Goal: Information Seeking & Learning: Learn about a topic

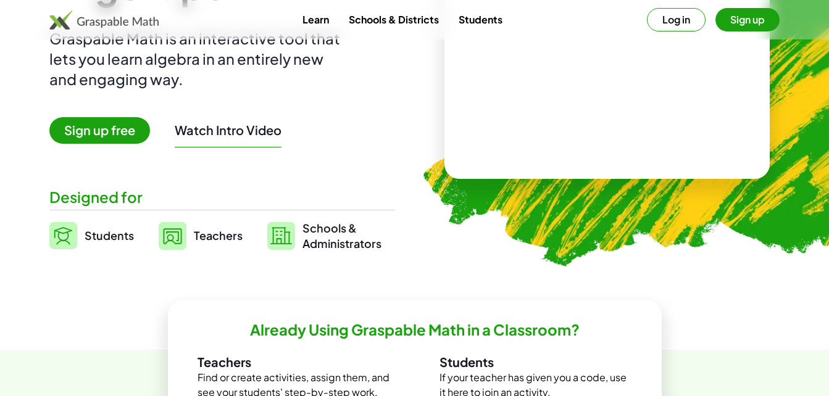
scroll to position [196, 0]
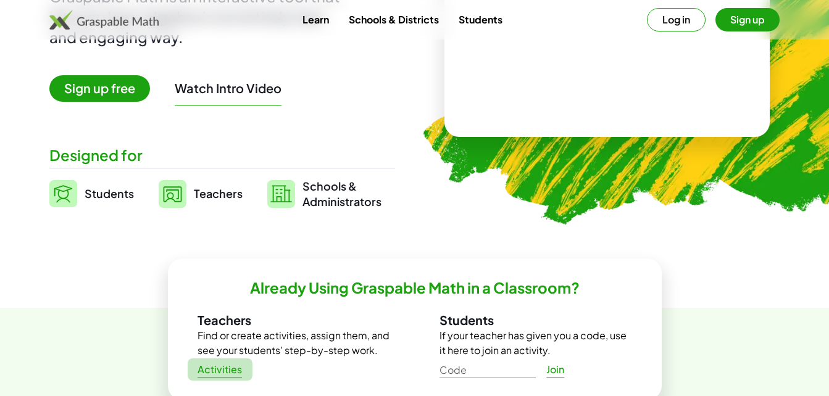
click at [218, 375] on span "Activities" at bounding box center [220, 370] width 45 height 13
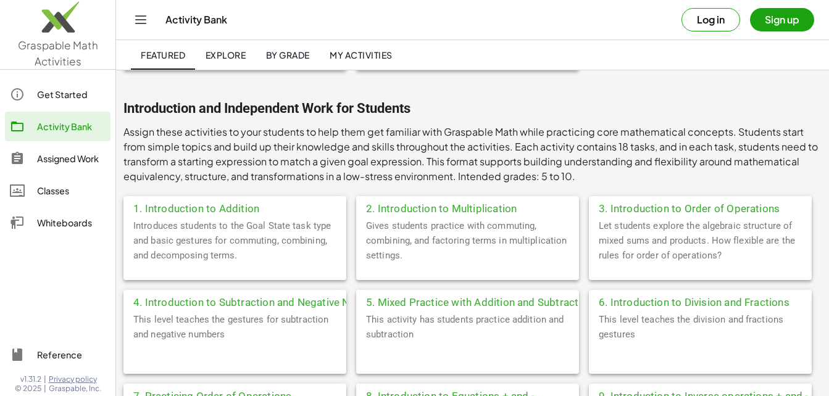
scroll to position [182, 0]
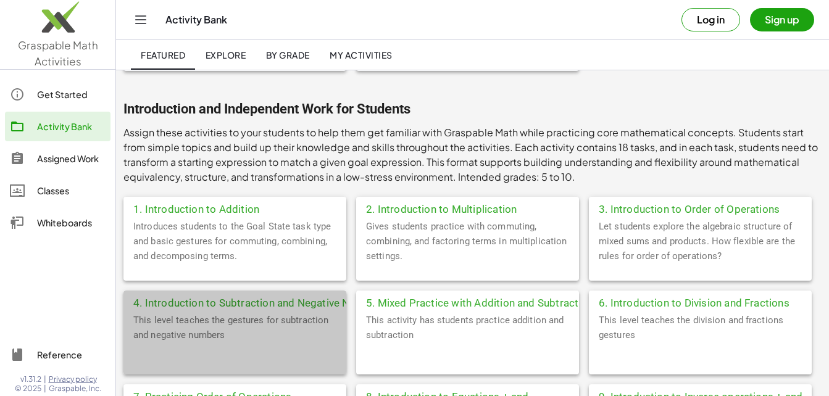
click at [205, 306] on div "4. Introduction to Subtraction and Negative Numbers" at bounding box center [234, 302] width 223 height 22
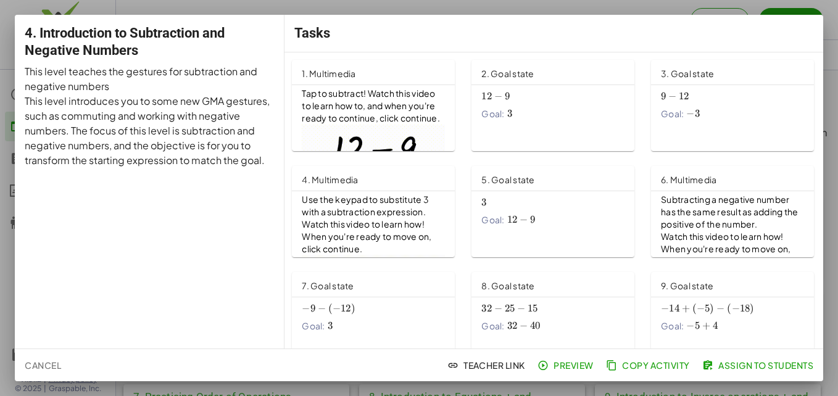
click at [838, 187] on html "Graspable Math Activities Get Started Activity Bank Assigned Work Classes White…" at bounding box center [419, 16] width 838 height 396
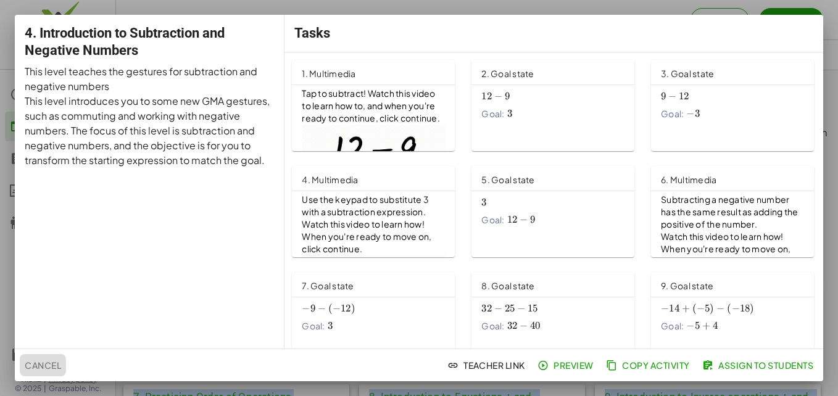
click at [43, 365] on span "Cancel" at bounding box center [43, 365] width 36 height 11
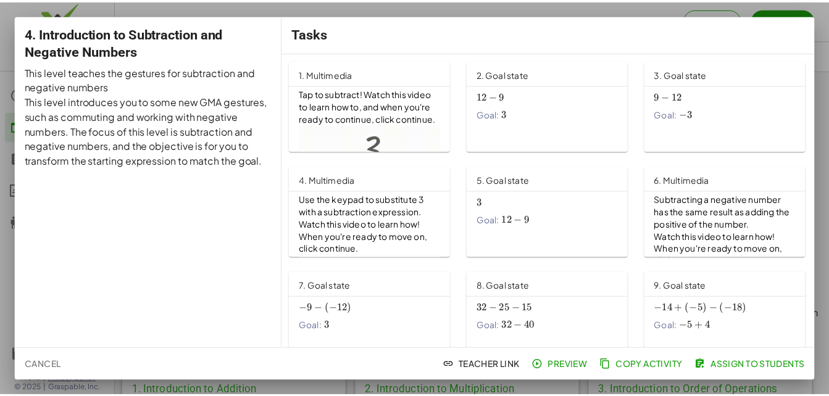
scroll to position [182, 0]
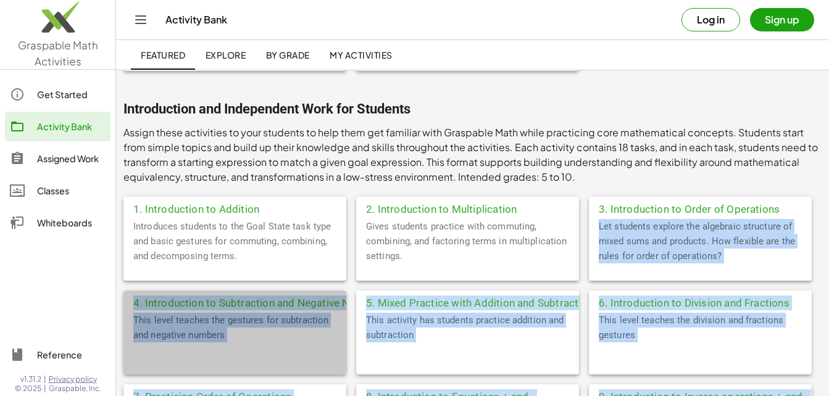
click at [291, 296] on div "4. Introduction to Subtraction and Negative Numbers" at bounding box center [234, 302] width 223 height 22
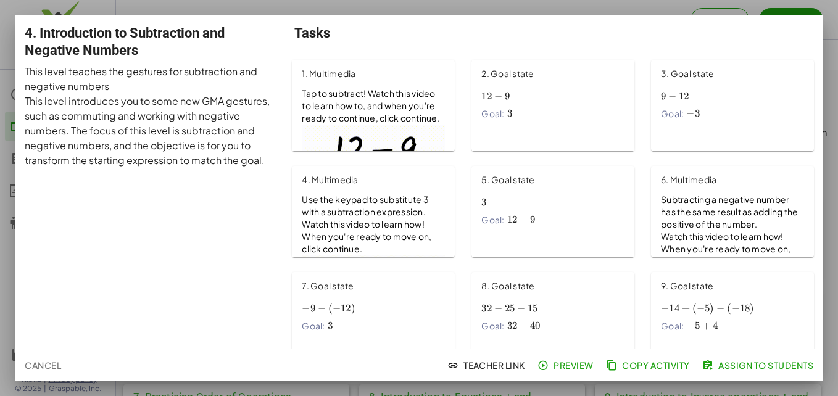
scroll to position [54, 0]
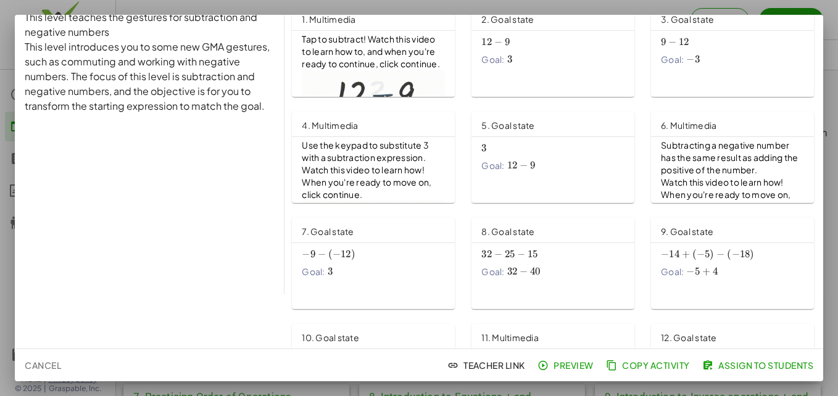
click at [51, 368] on span "Cancel" at bounding box center [43, 365] width 36 height 11
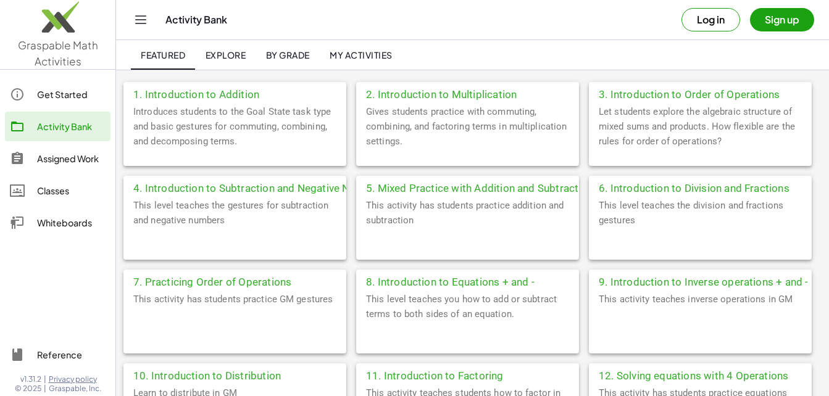
scroll to position [297, 0]
click at [358, 51] on span "My Activities" at bounding box center [361, 54] width 63 height 11
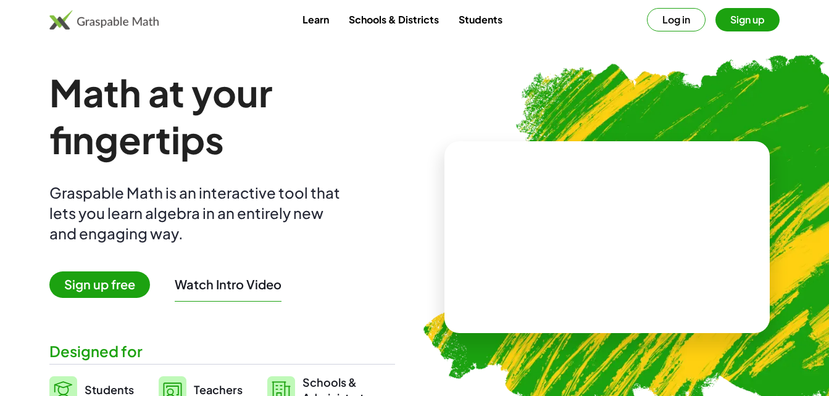
scroll to position [196, 0]
